Goal: Information Seeking & Learning: Check status

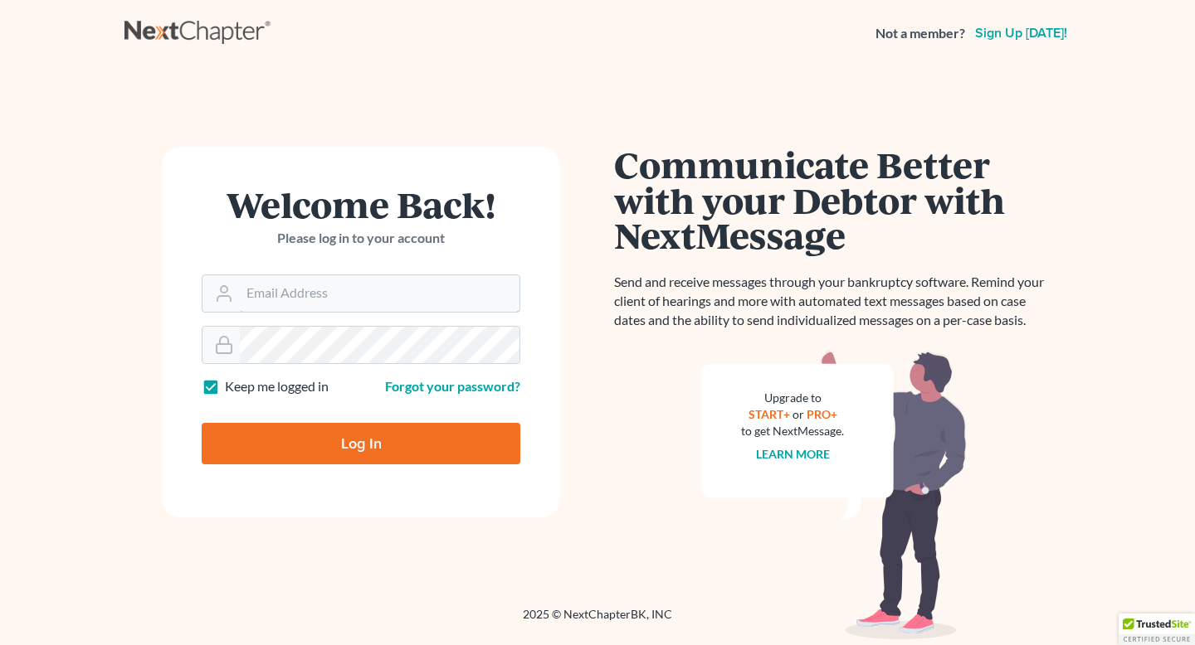
type input "[PERSON_NAME][EMAIL_ADDRESS][DOMAIN_NAME]"
click at [320, 444] on input "Log In" at bounding box center [361, 443] width 319 height 41
type input "Thinking..."
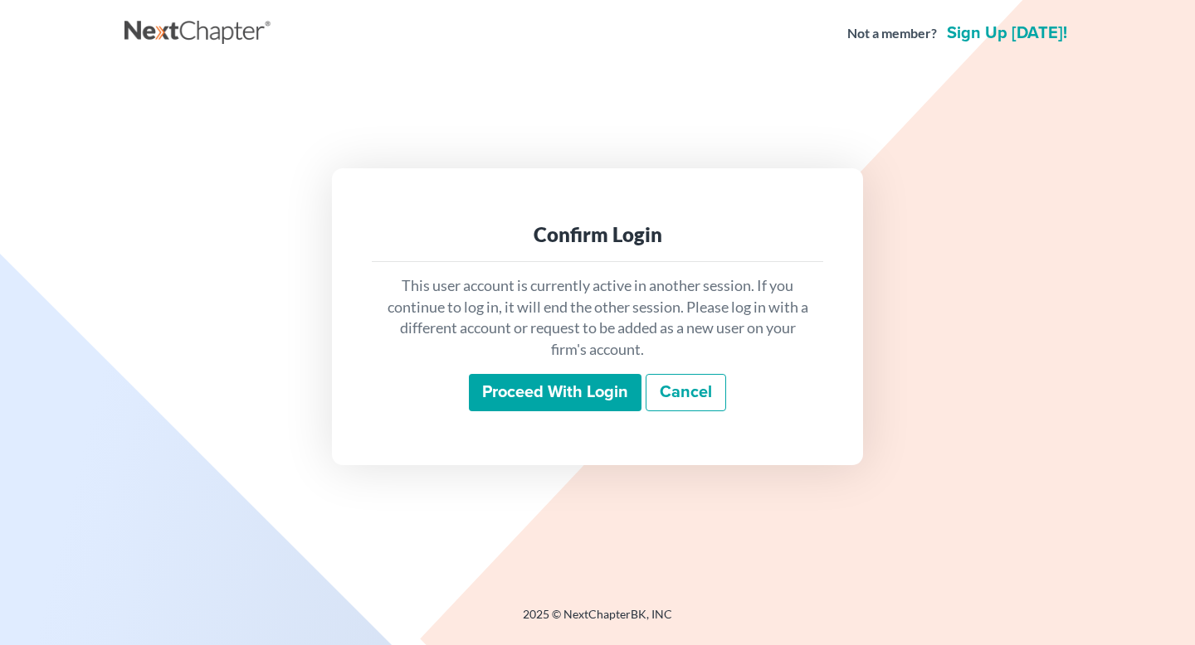
click at [588, 397] on input "Proceed with login" at bounding box center [555, 393] width 173 height 38
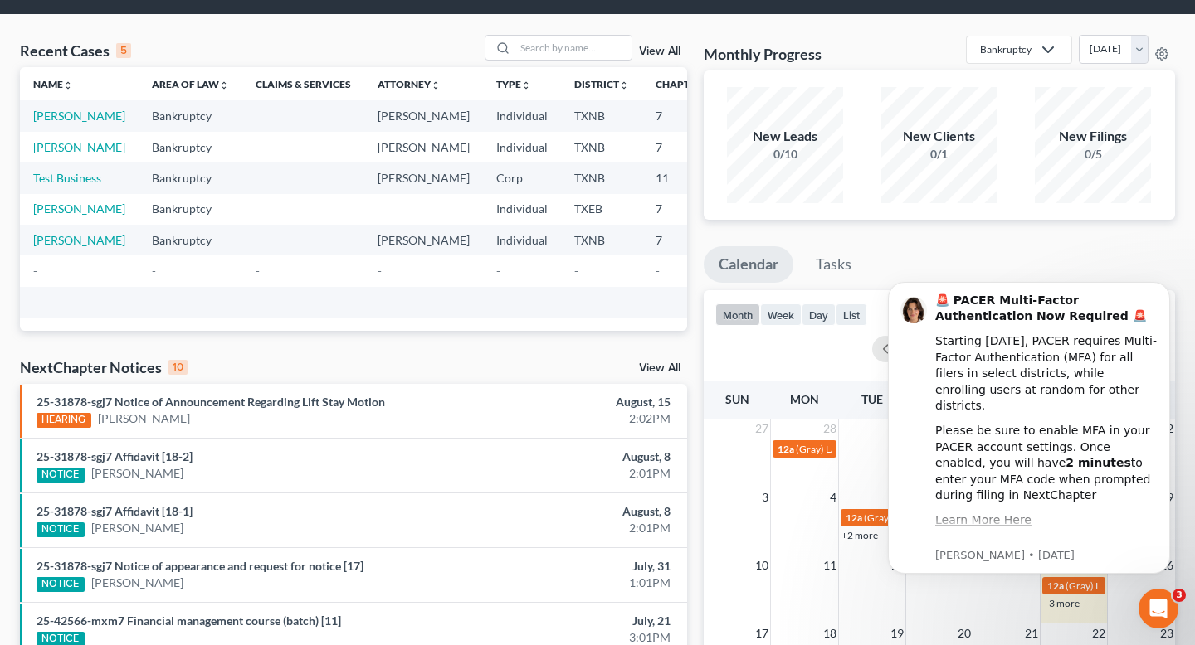
scroll to position [54, 0]
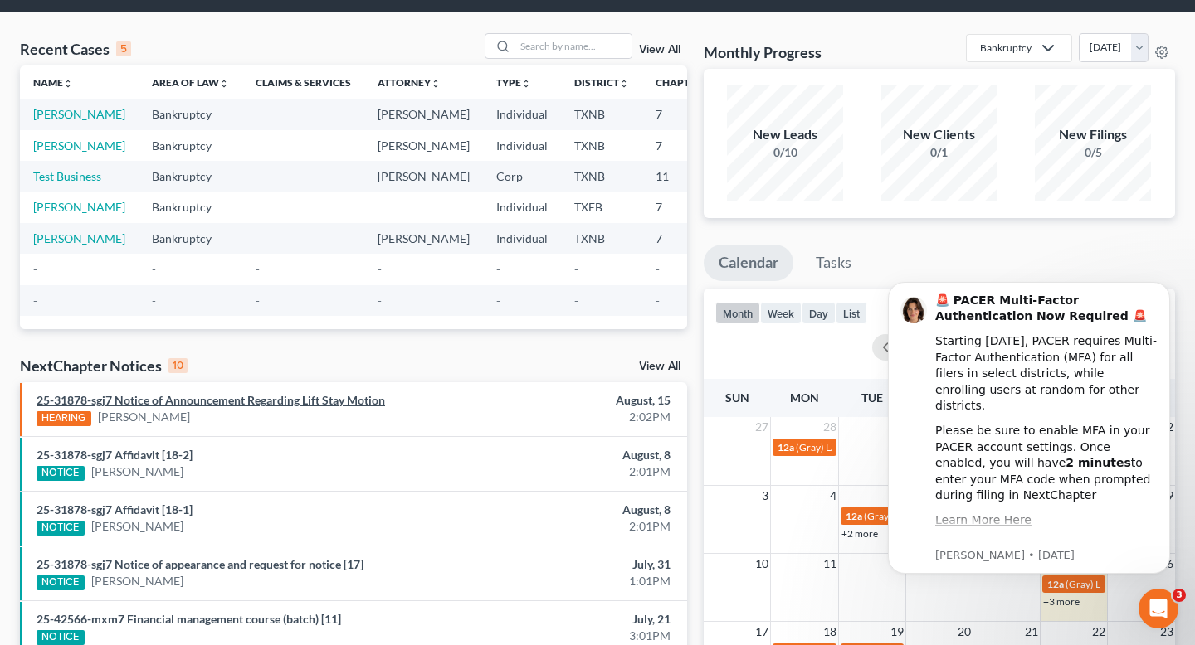
click at [313, 407] on link "25-31878-sgj7 Notice of Announcement Regarding Lift Stay Motion" at bounding box center [211, 400] width 348 height 14
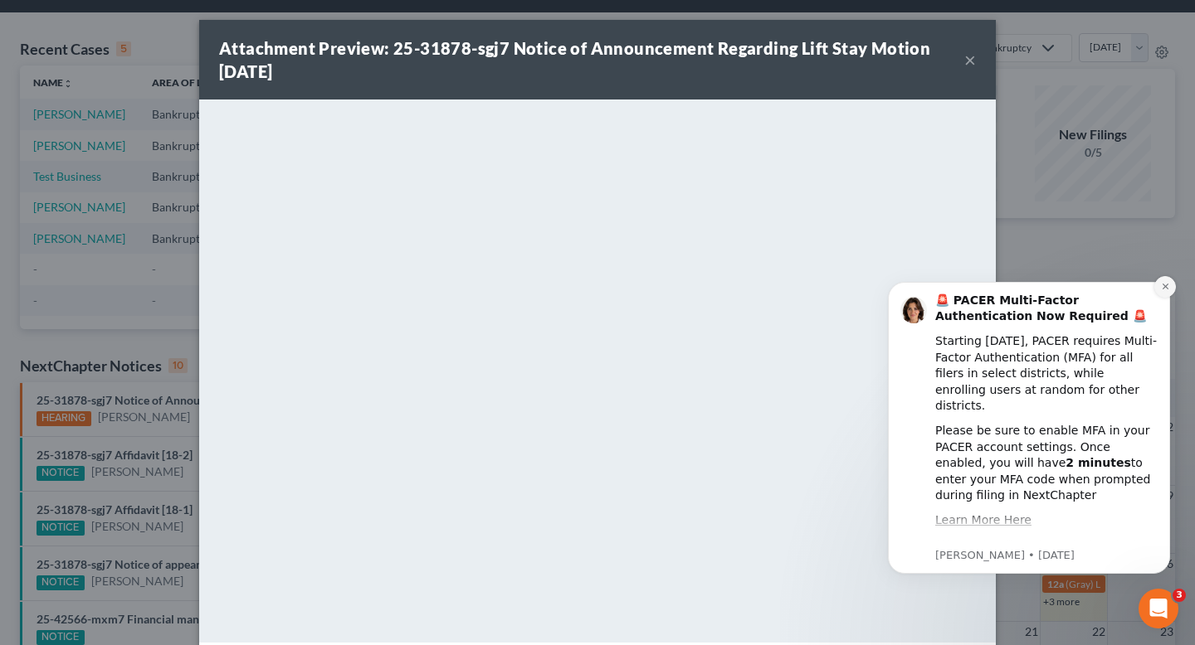
click at [1161, 287] on icon "Dismiss notification" at bounding box center [1165, 286] width 9 height 9
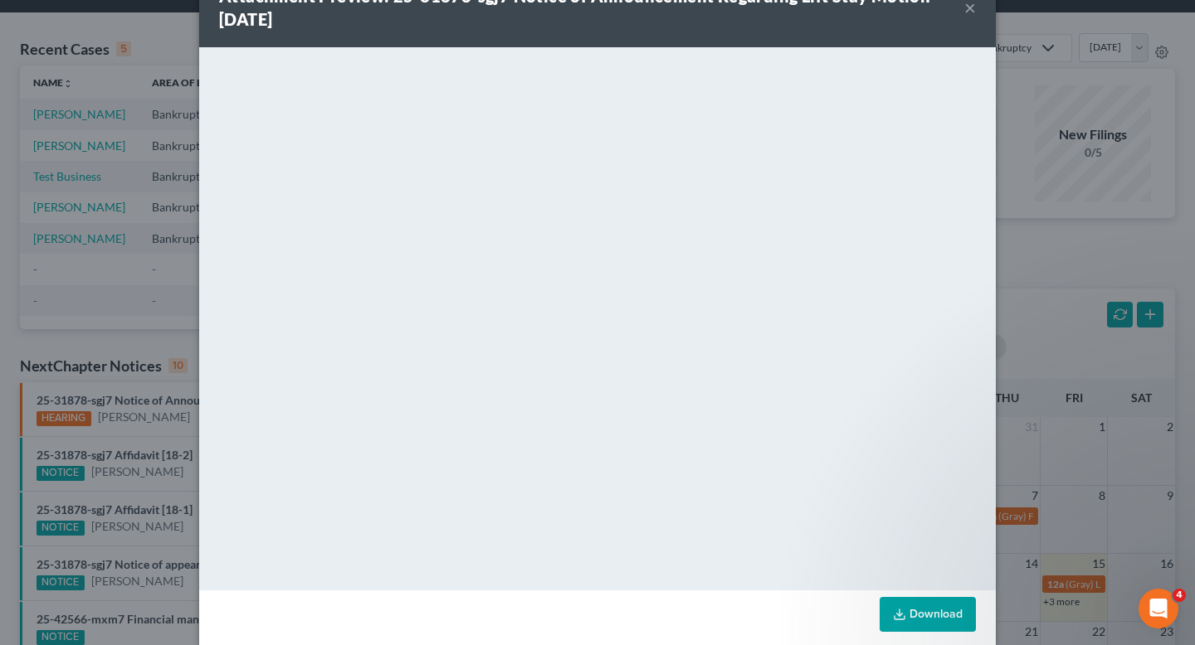
scroll to position [71, 0]
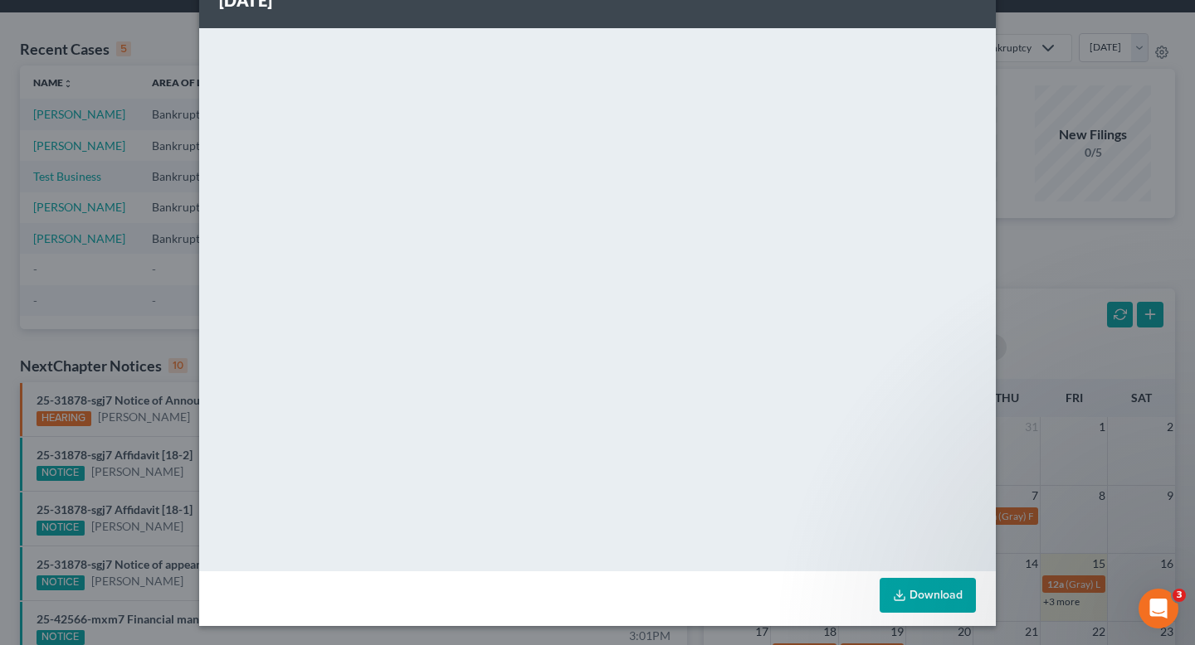
click at [1083, 287] on div "Attachment Preview: 25-31878-sgj7 Notice of Announcement Regarding Lift Stay Mo…" at bounding box center [597, 322] width 1195 height 645
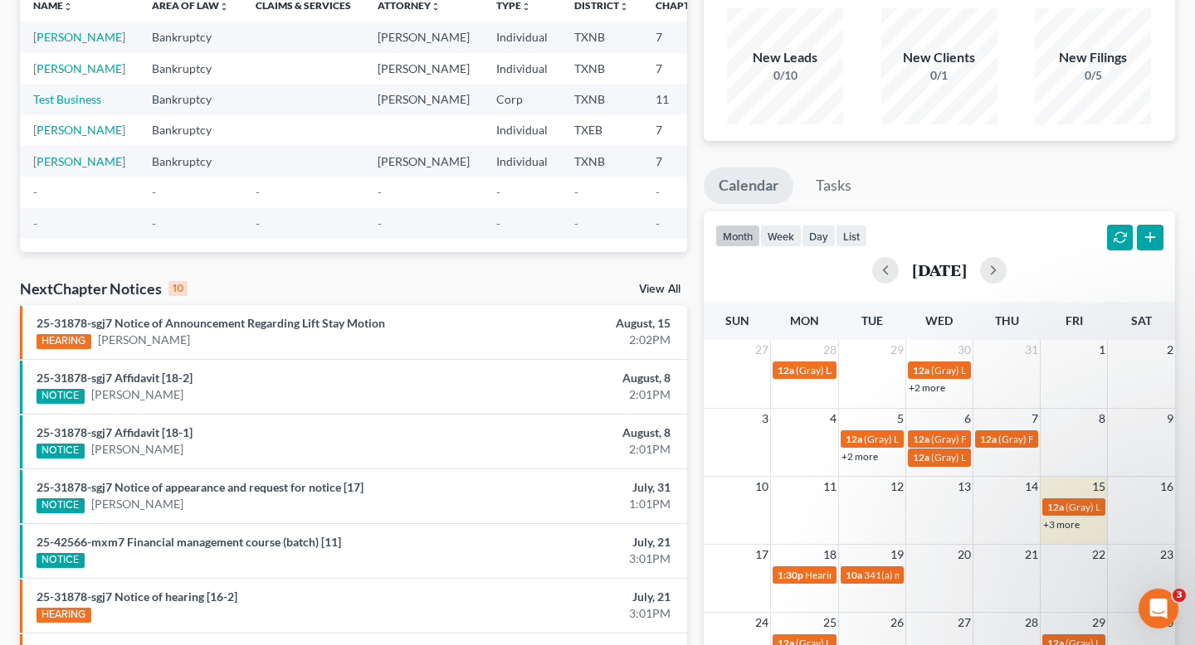
scroll to position [134, 0]
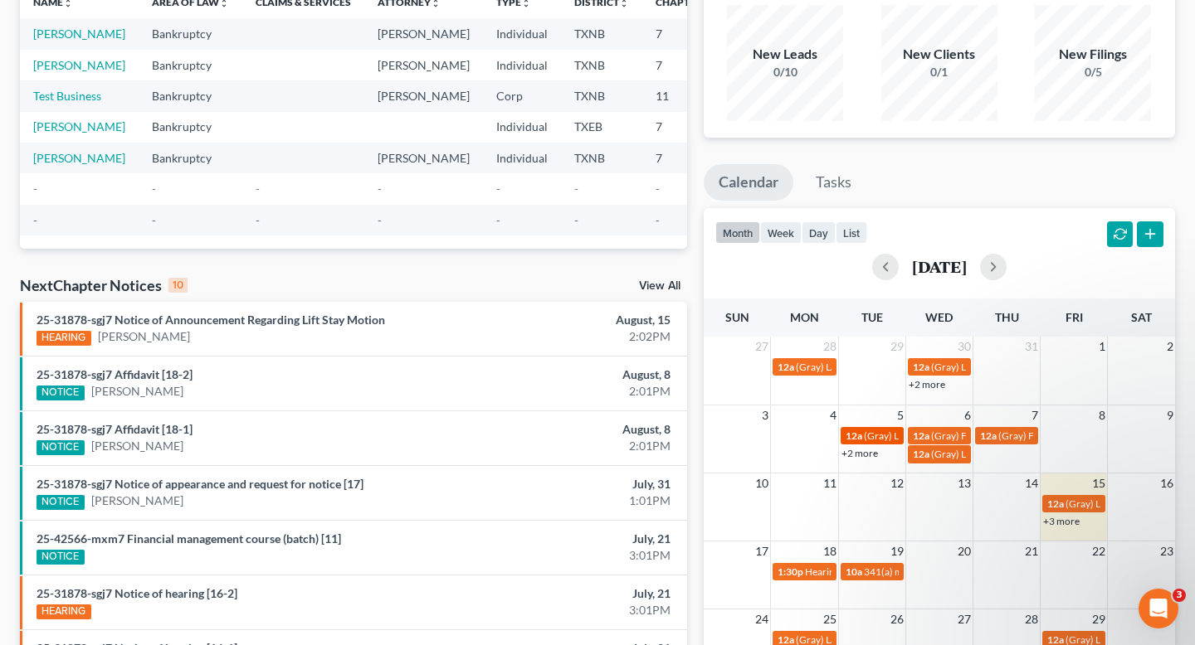
click at [881, 431] on span "(Gray) L/D for Clerk to Serve Notice of Order for Relief in Consumer Case" at bounding box center [1020, 436] width 313 height 12
select select "Days"
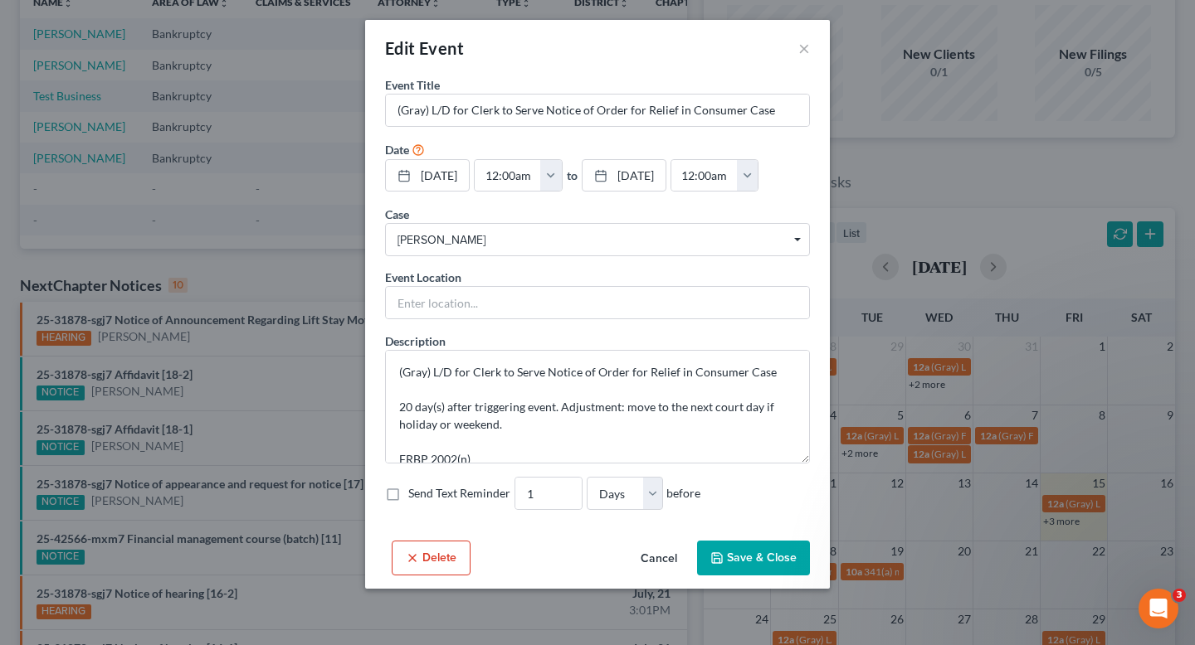
click at [658, 557] on button "Cancel" at bounding box center [658, 559] width 63 height 33
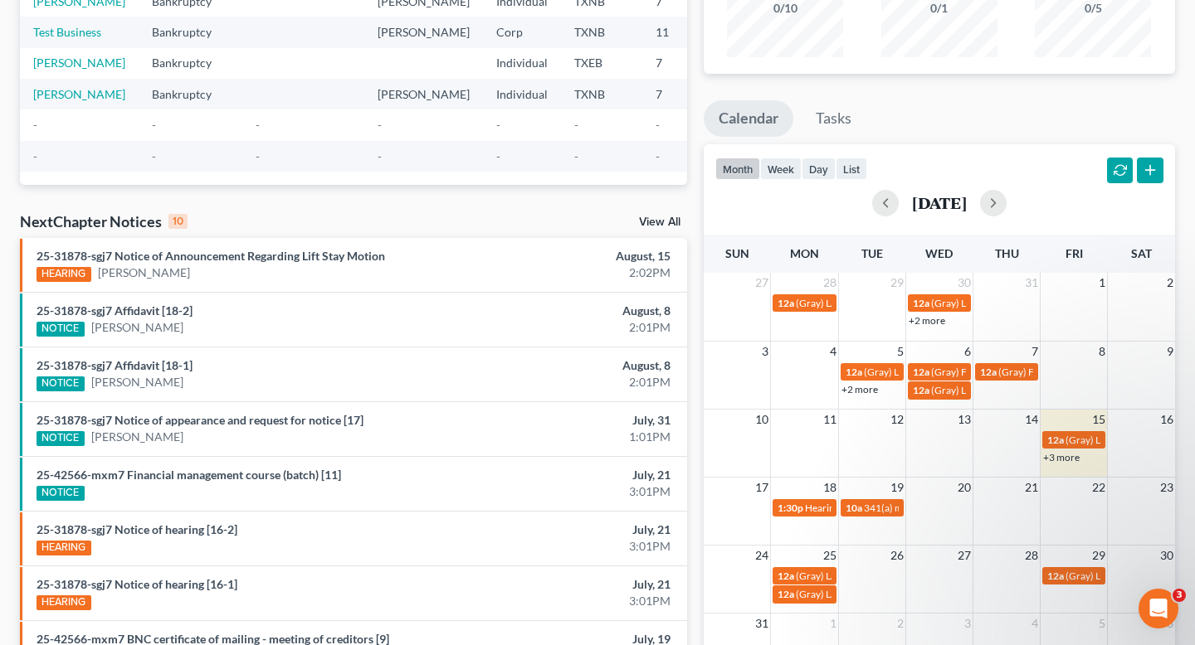
scroll to position [207, 0]
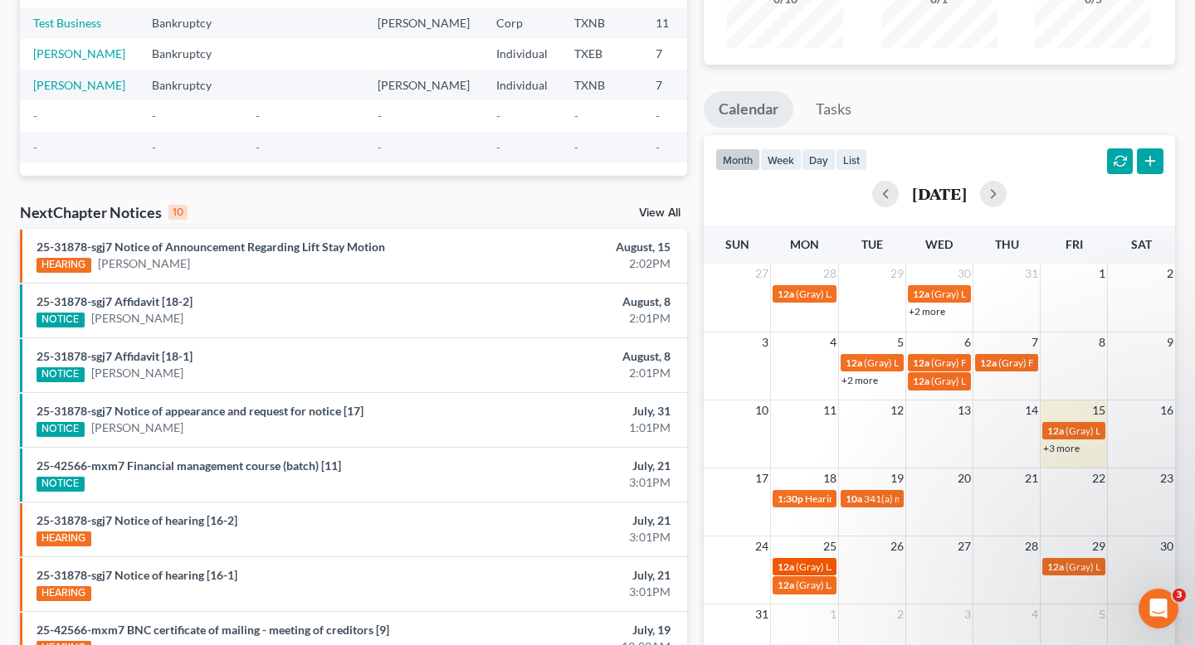
click at [830, 562] on span "(Gray) L/D for U.S. Trustee to Call Meeting of Creditors in Chapter 7 or 11 Case" at bounding box center [964, 567] width 336 height 12
select select "Days"
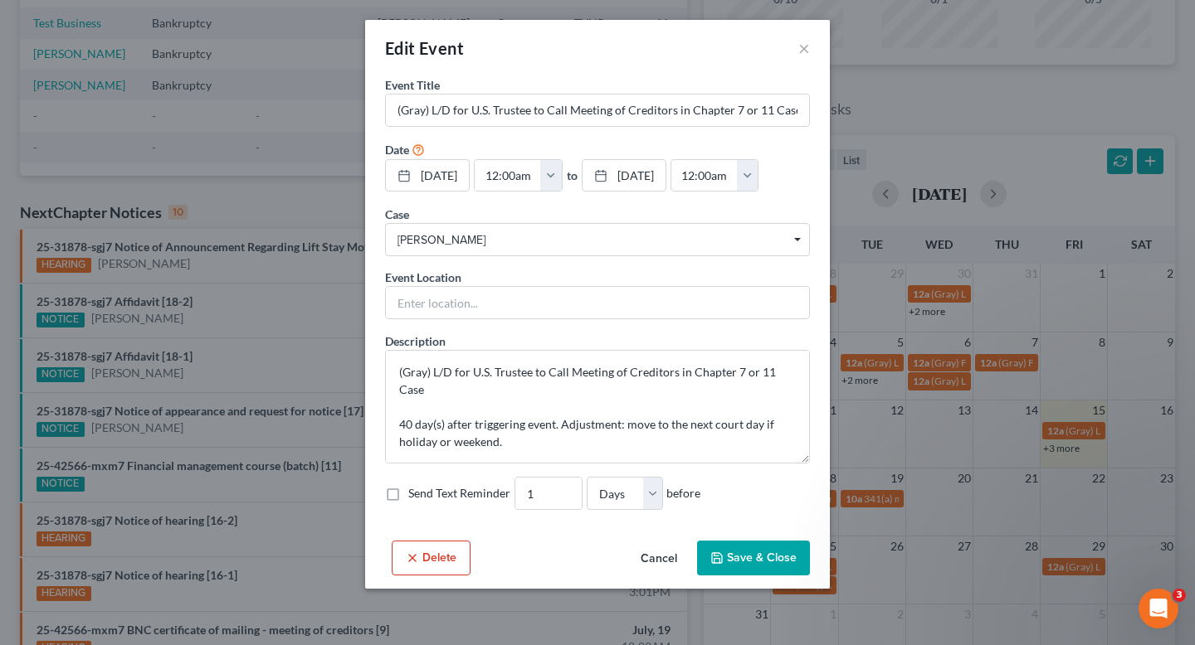
click at [670, 552] on button "Cancel" at bounding box center [658, 559] width 63 height 33
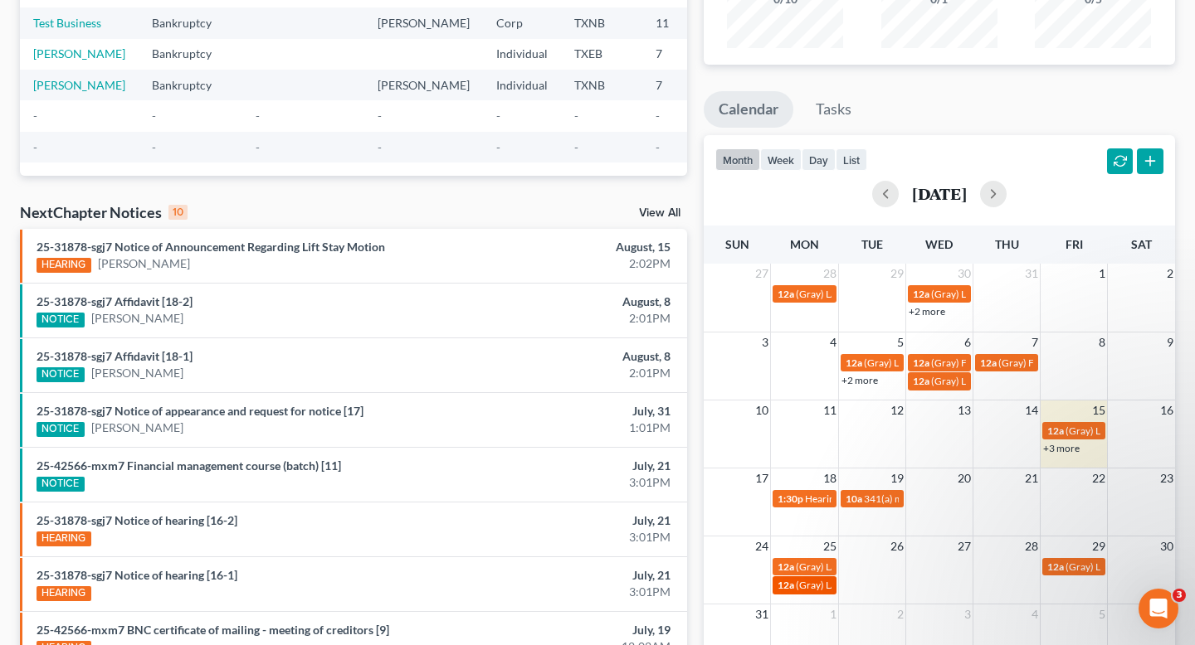
click at [808, 582] on span "(Gray) L/D to Provide Notice to Foreign Creditor of Time Fixed for Filing Proof…" at bounding box center [1080, 585] width 569 height 12
select select "Days"
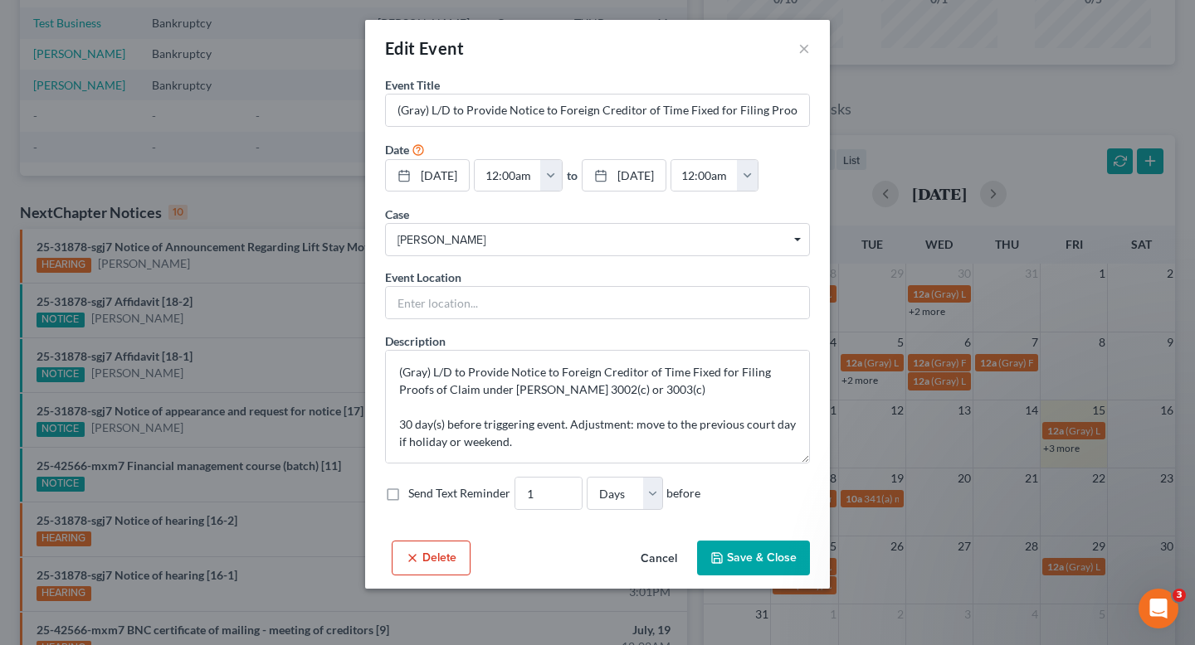
click at [676, 559] on button "Cancel" at bounding box center [658, 559] width 63 height 33
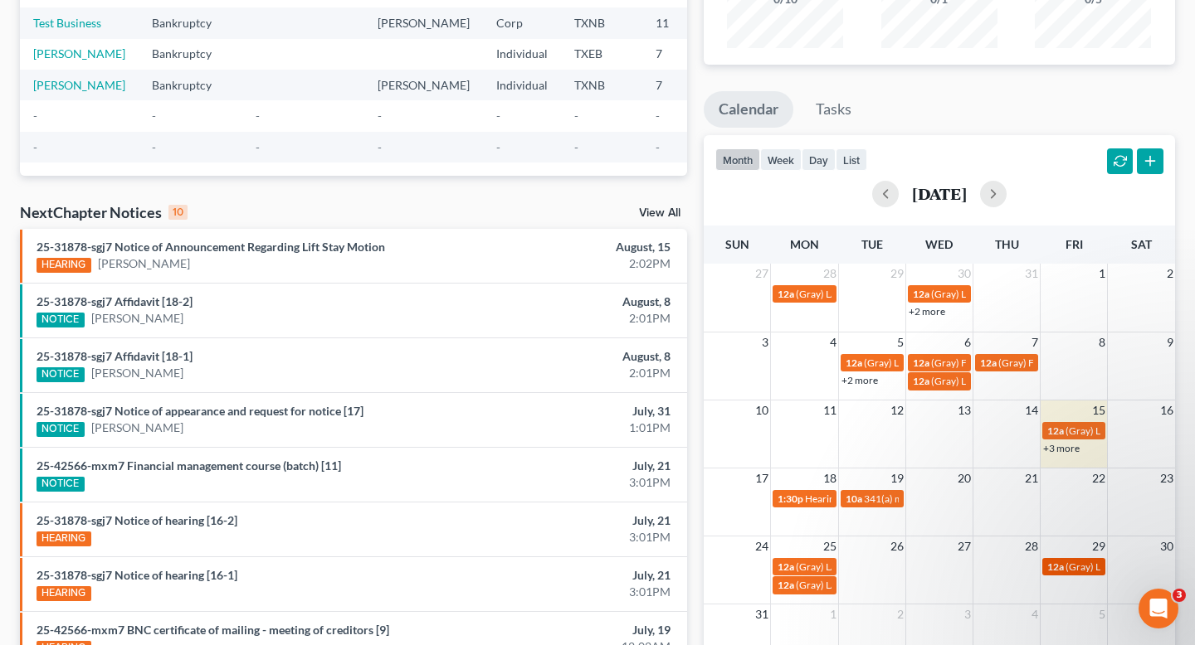
select select "Days"
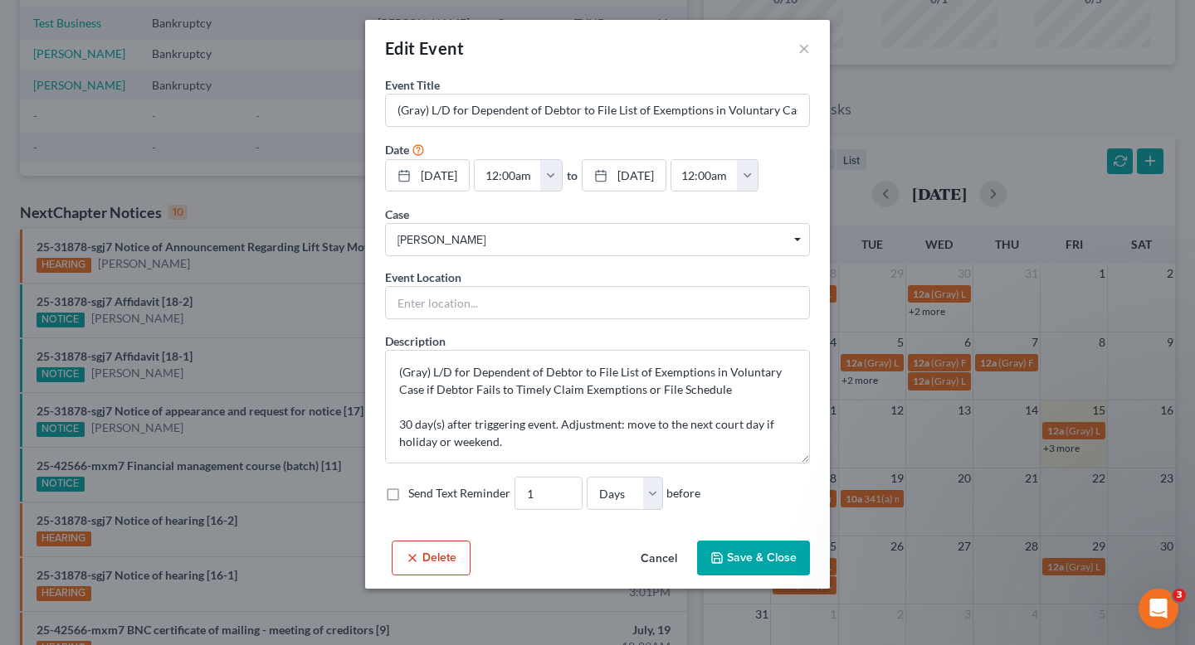
click at [656, 552] on button "Cancel" at bounding box center [658, 559] width 63 height 33
